Goal: Find specific page/section

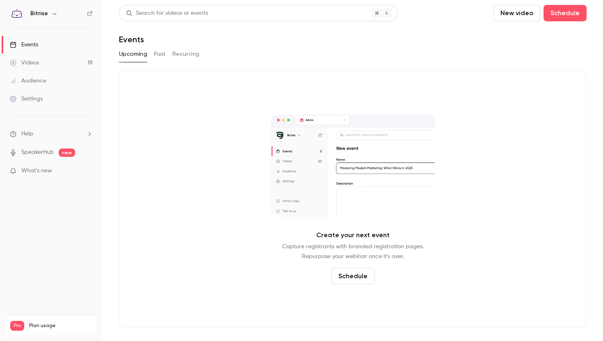
click at [160, 50] on button "Past" at bounding box center [160, 54] width 12 height 13
